Goal: Task Accomplishment & Management: Manage account settings

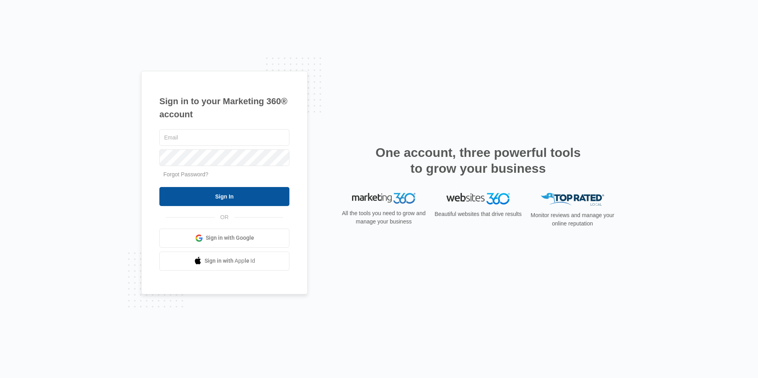
type input "[EMAIL_ADDRESS][DOMAIN_NAME]"
click at [180, 196] on input "Sign In" at bounding box center [224, 196] width 130 height 19
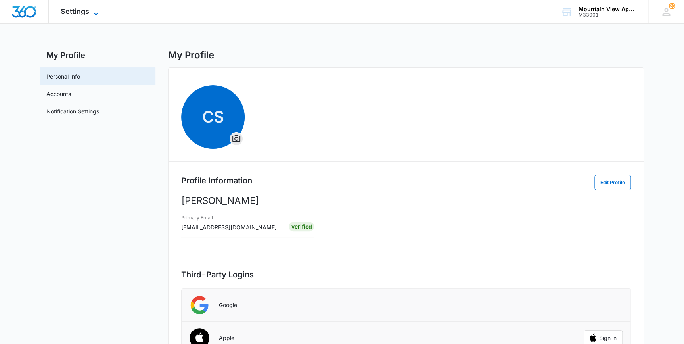
click at [84, 12] on span "Settings" at bounding box center [75, 11] width 29 height 8
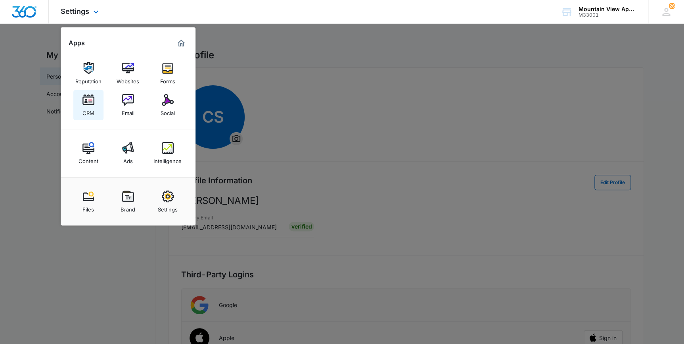
click at [95, 107] on link "CRM" at bounding box center [88, 105] width 30 height 30
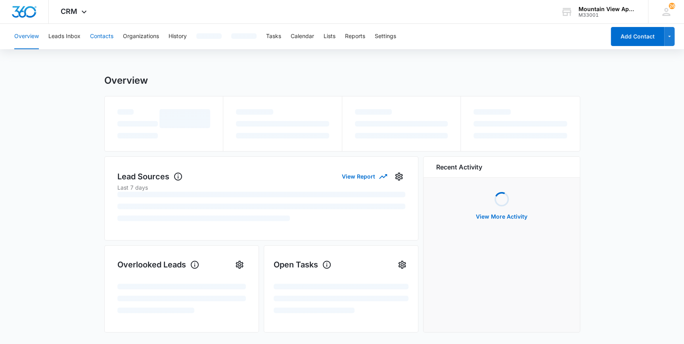
click at [100, 36] on button "Contacts" at bounding box center [101, 36] width 23 height 25
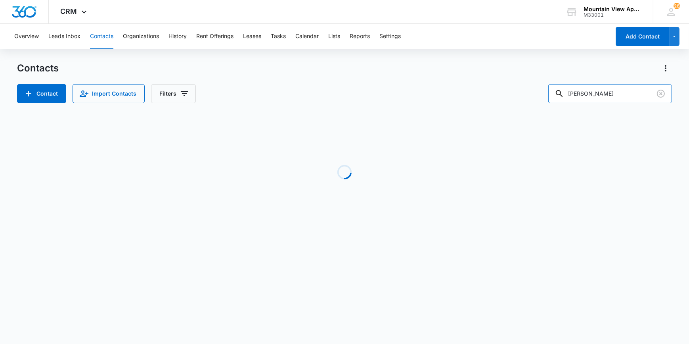
drag, startPoint x: 603, startPoint y: 96, endPoint x: 542, endPoint y: 92, distance: 60.8
click at [554, 102] on div "Contact Import Contacts Filters [PERSON_NAME]" at bounding box center [344, 93] width 655 height 19
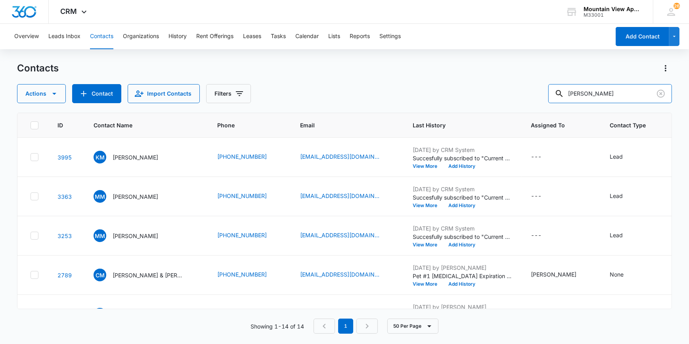
type input "[PERSON_NAME]"
